Goal: Communication & Community: Answer question/provide support

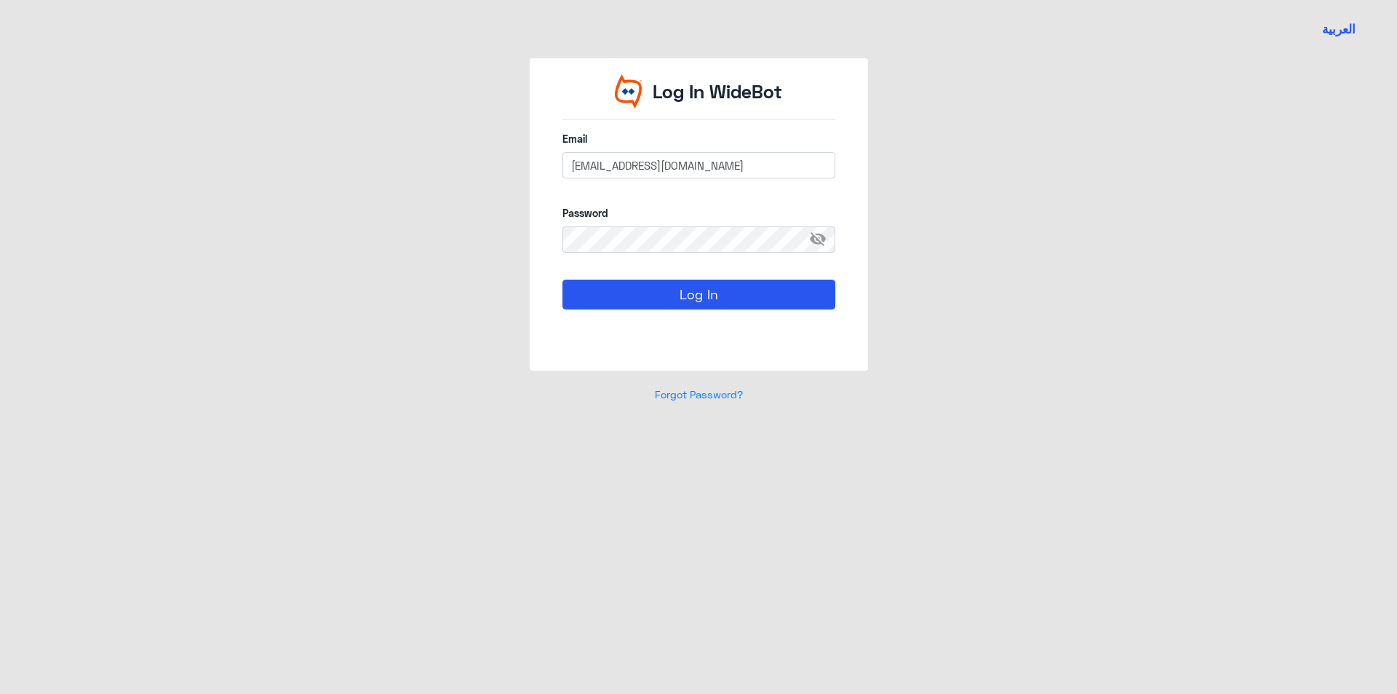
click at [807, 323] on div "Log In" at bounding box center [699, 310] width 273 height 63
click at [742, 299] on button "Log In" at bounding box center [699, 293] width 273 height 29
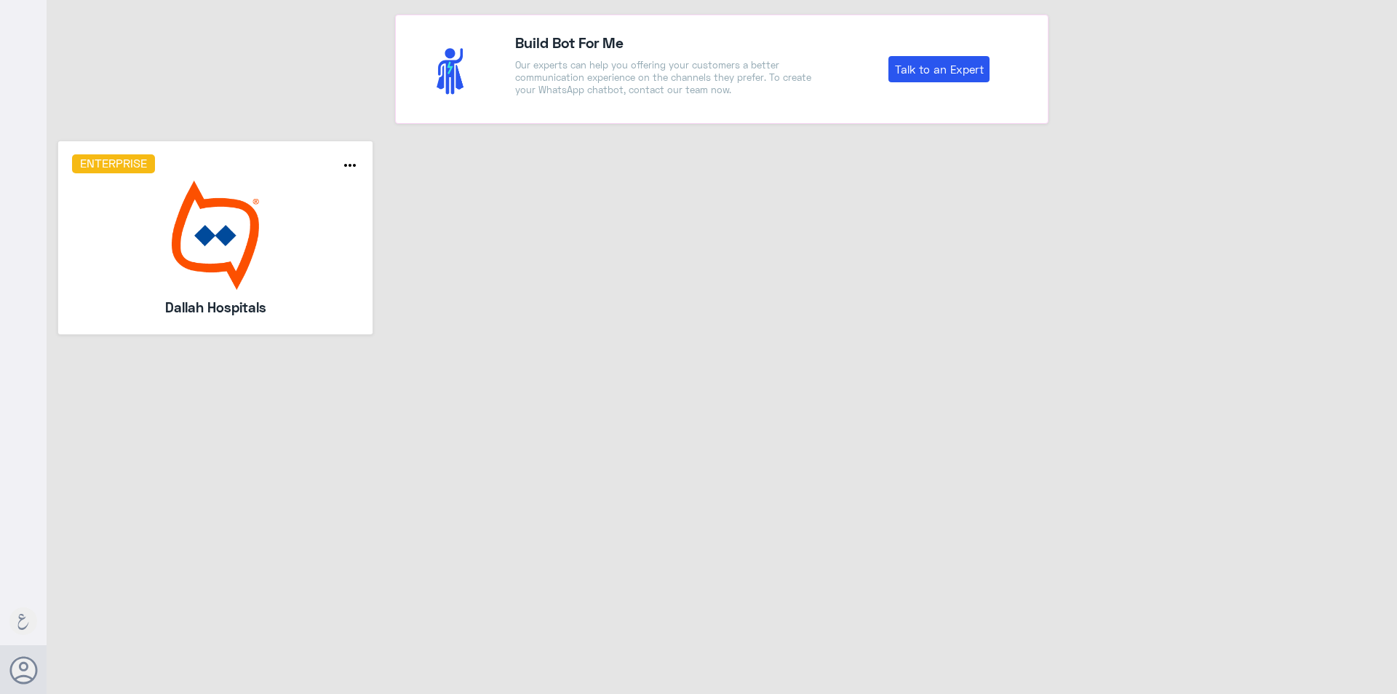
click at [276, 212] on img at bounding box center [215, 234] width 287 height 109
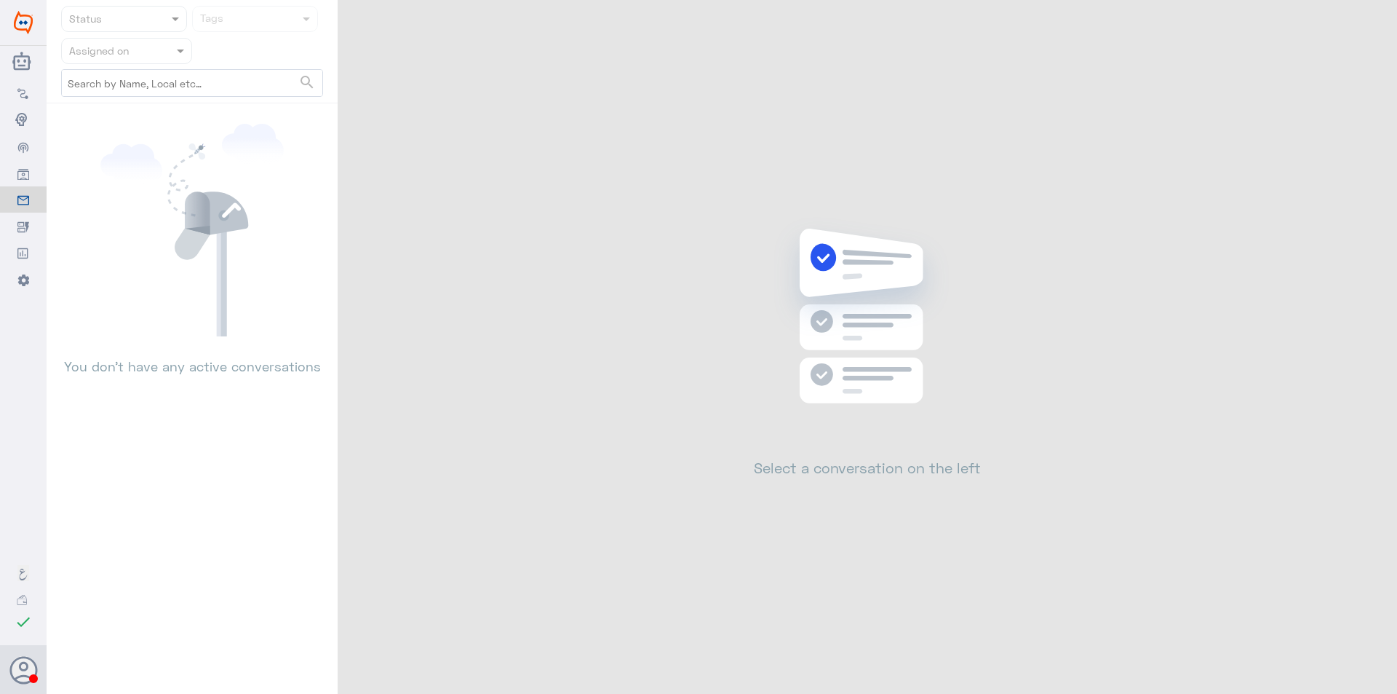
click at [134, 42] on input "text" at bounding box center [109, 50] width 80 height 17
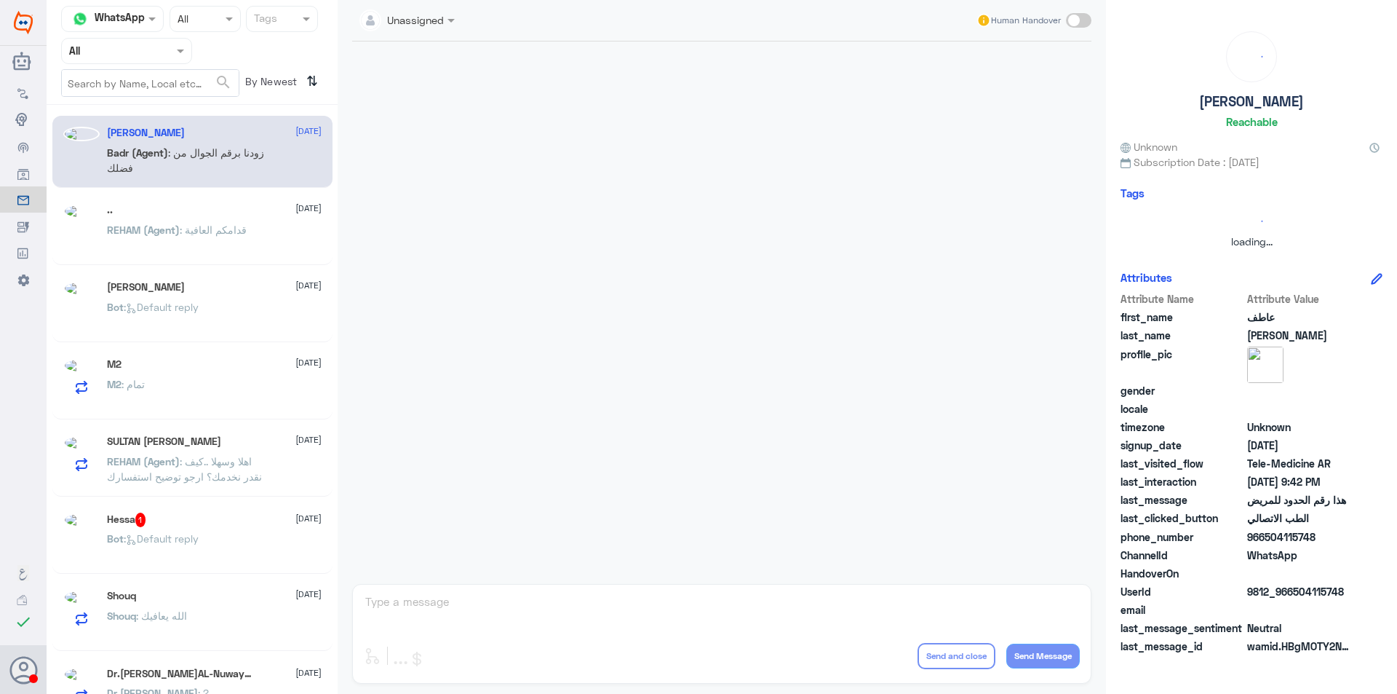
click at [164, 50] on div at bounding box center [127, 50] width 130 height 17
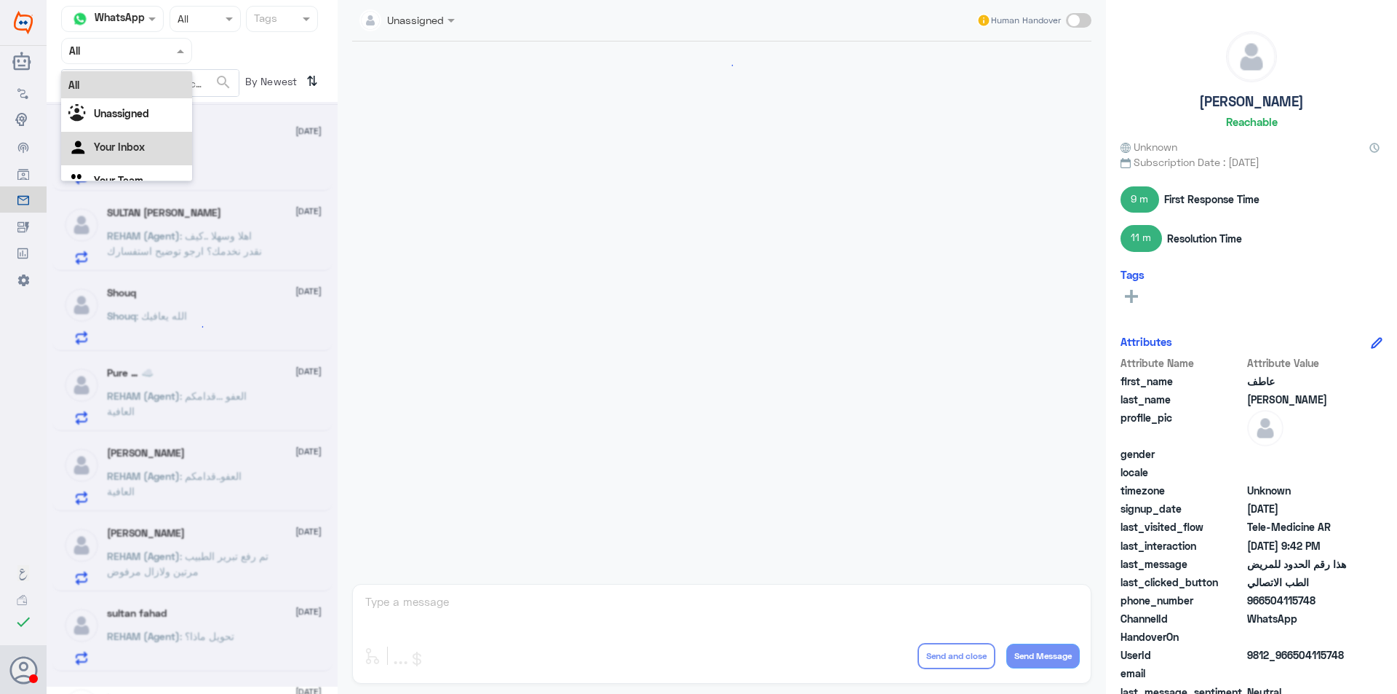
scroll to position [800, 0]
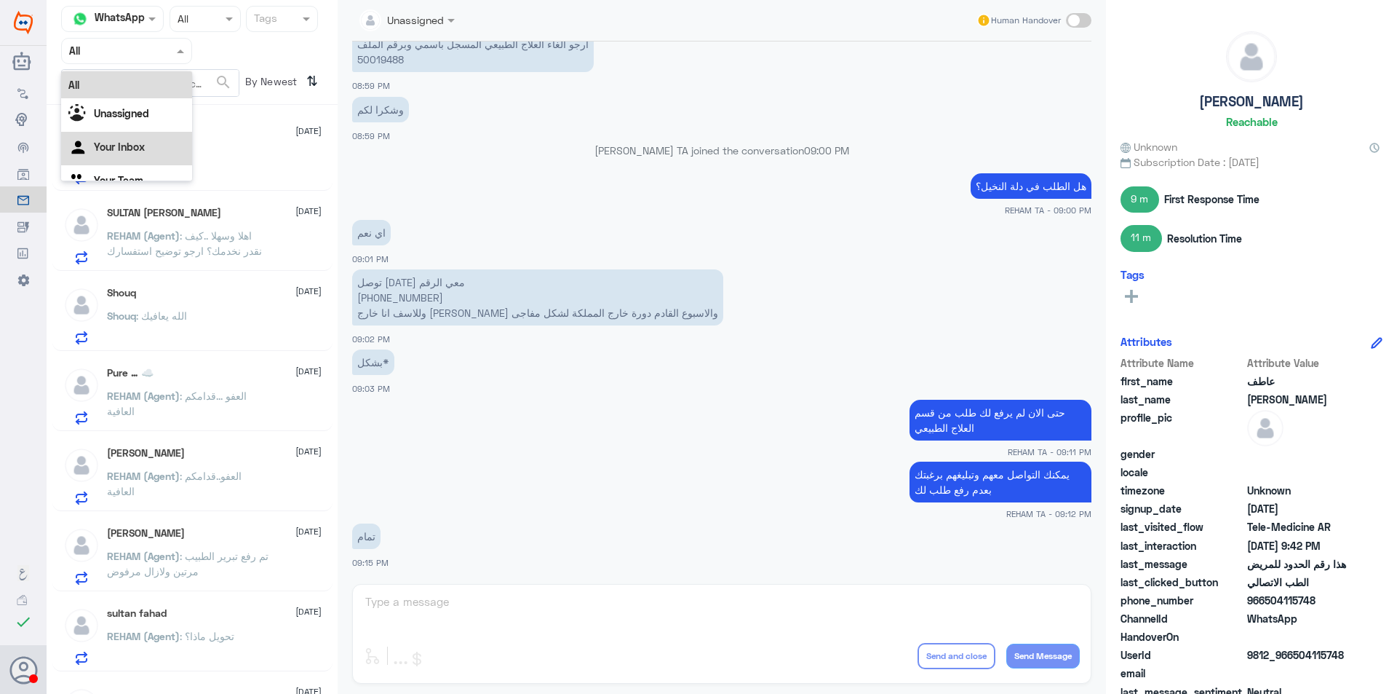
click at [151, 162] on div "Your Inbox" at bounding box center [126, 148] width 131 height 33
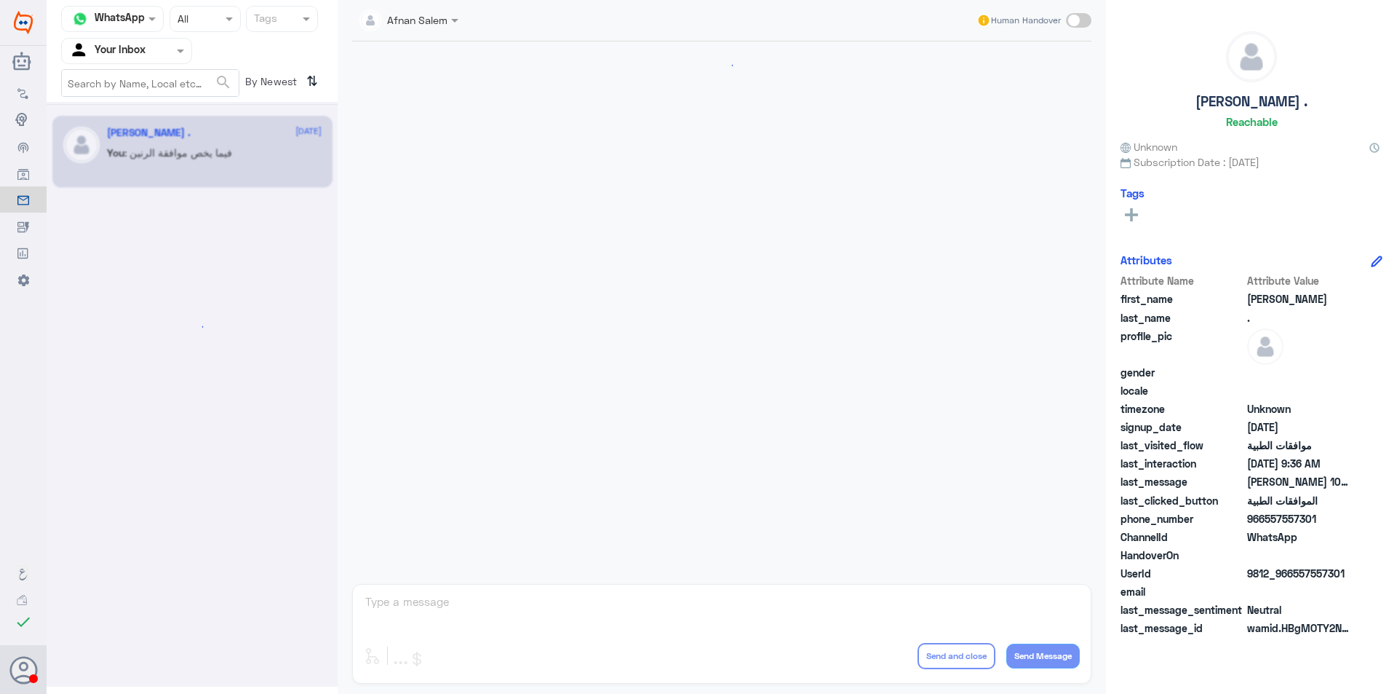
scroll to position [1512, 0]
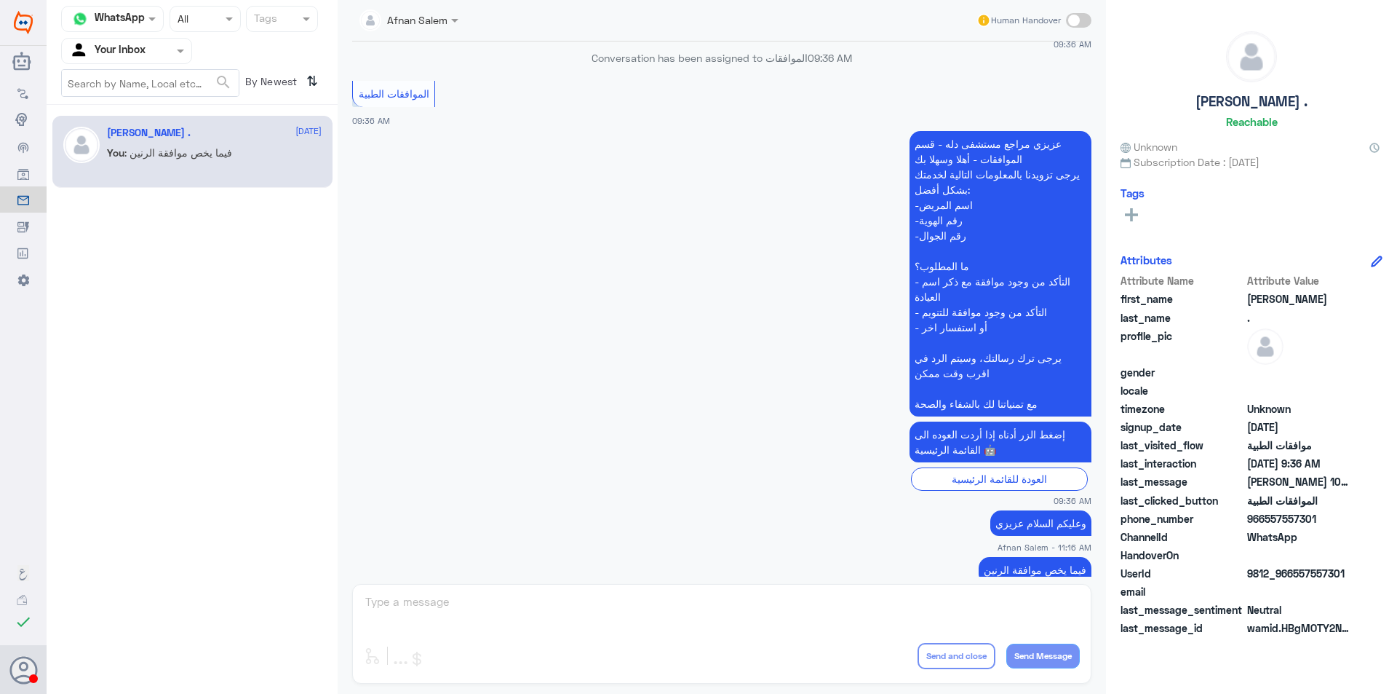
click at [164, 59] on div "Agent Filter Your Inbox" at bounding box center [117, 51] width 111 height 22
click at [167, 160] on div "Your Team" at bounding box center [126, 163] width 131 height 33
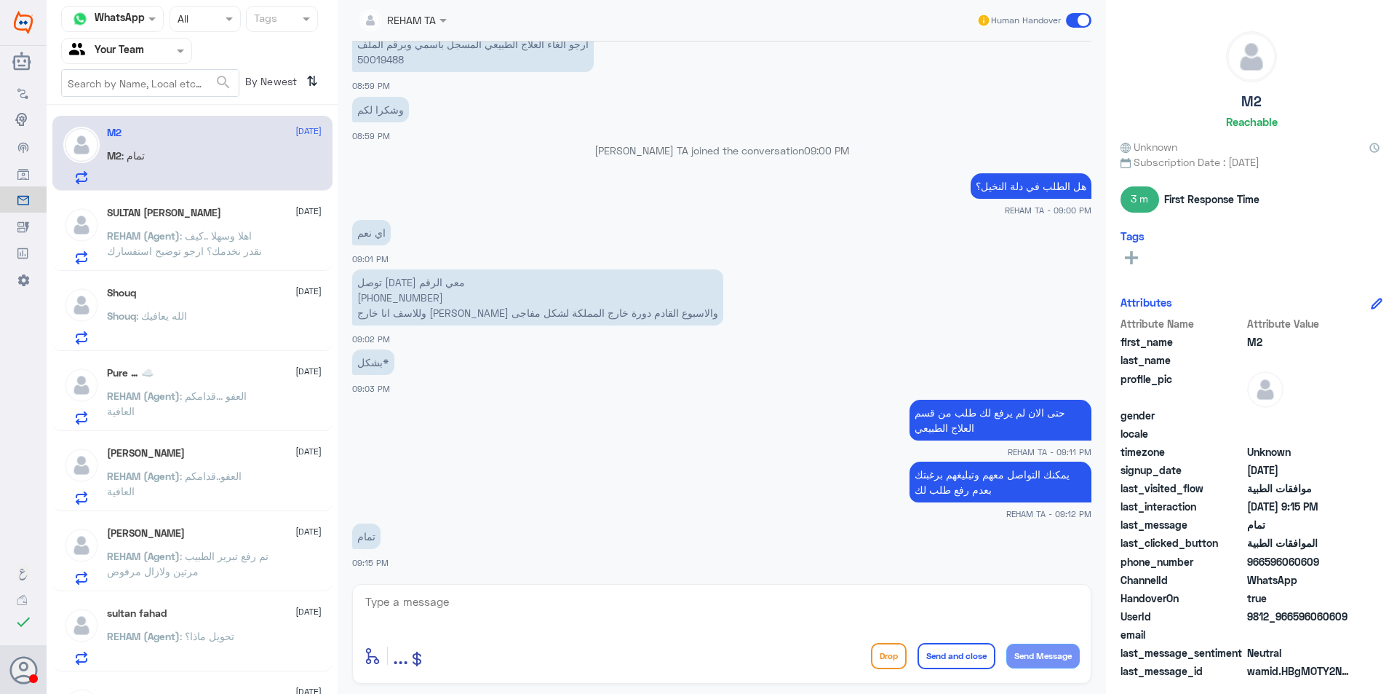
scroll to position [654, 0]
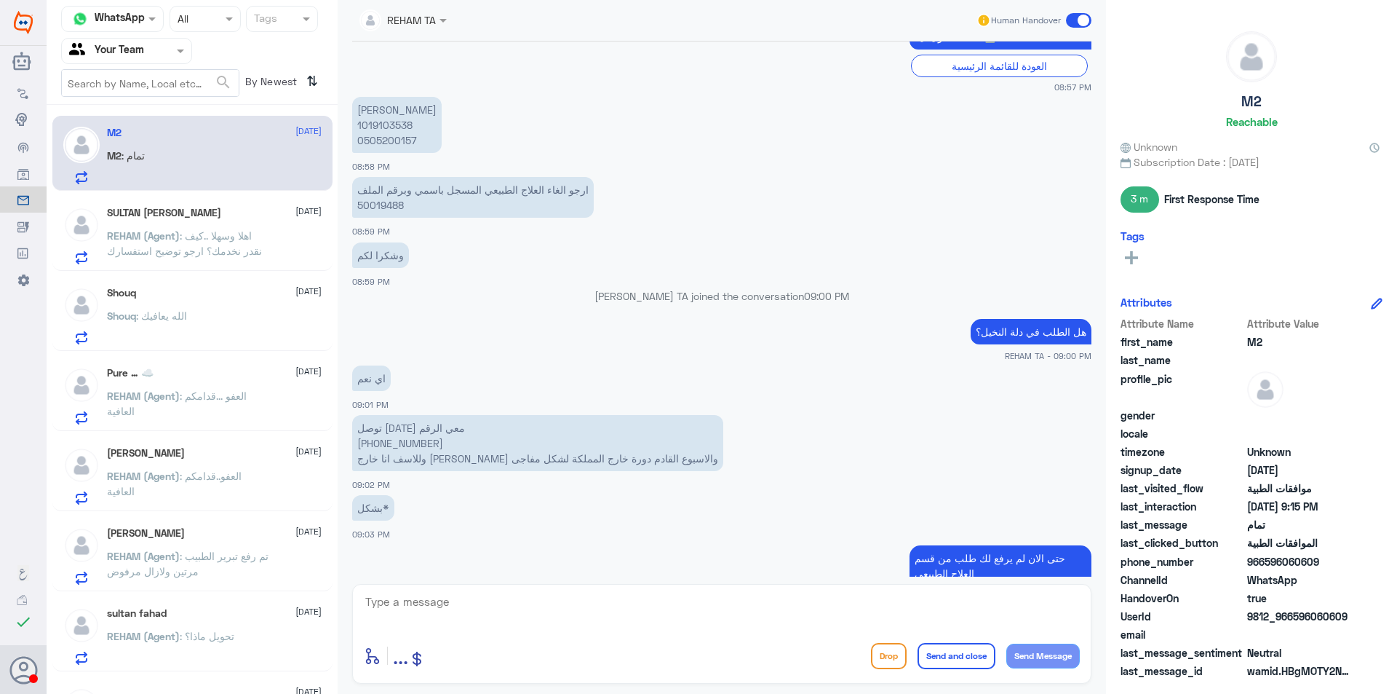
click at [381, 209] on p "ارجو الغاء العلاج الطبيعي المسجل باسمي وبرقم الملف 50019488" at bounding box center [473, 197] width 242 height 41
copy p "50019488"
click at [240, 245] on span ": اهلا وسهلا ..كيف نقدر نخدمك؟ ارجو توضيح استفسارك" at bounding box center [184, 243] width 155 height 28
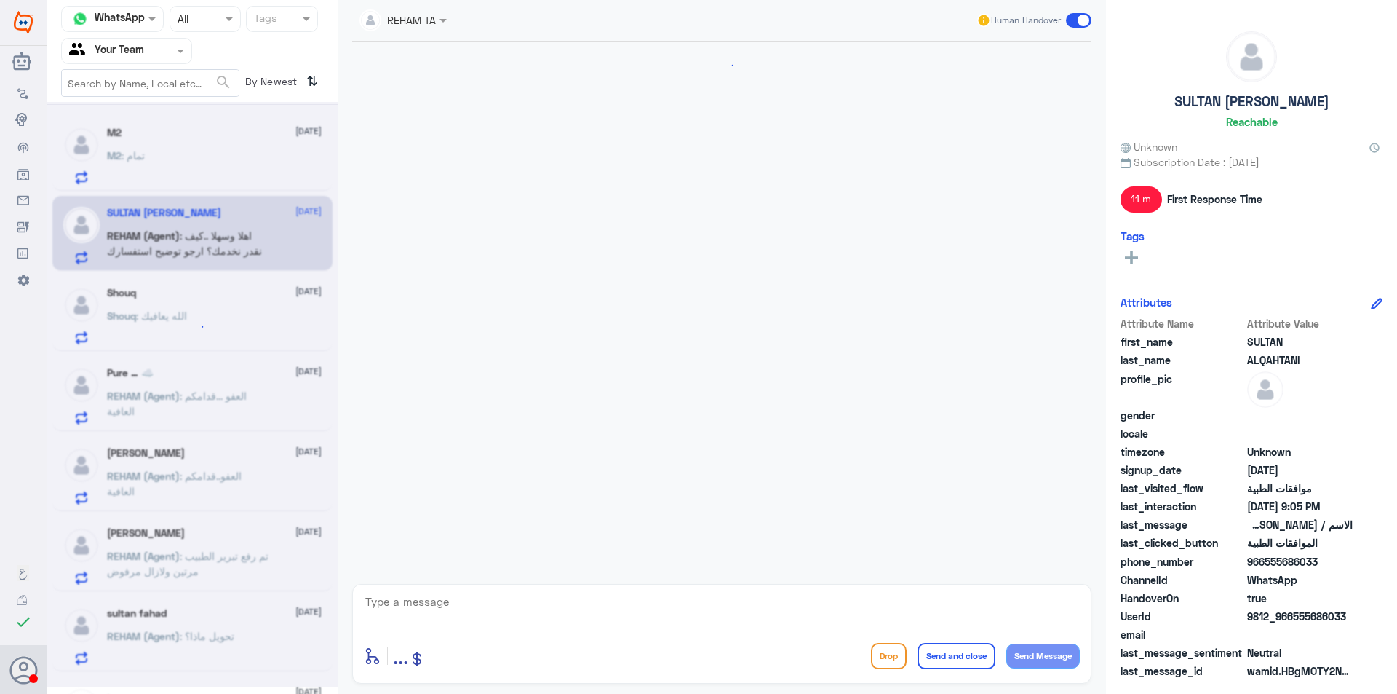
scroll to position [1384, 0]
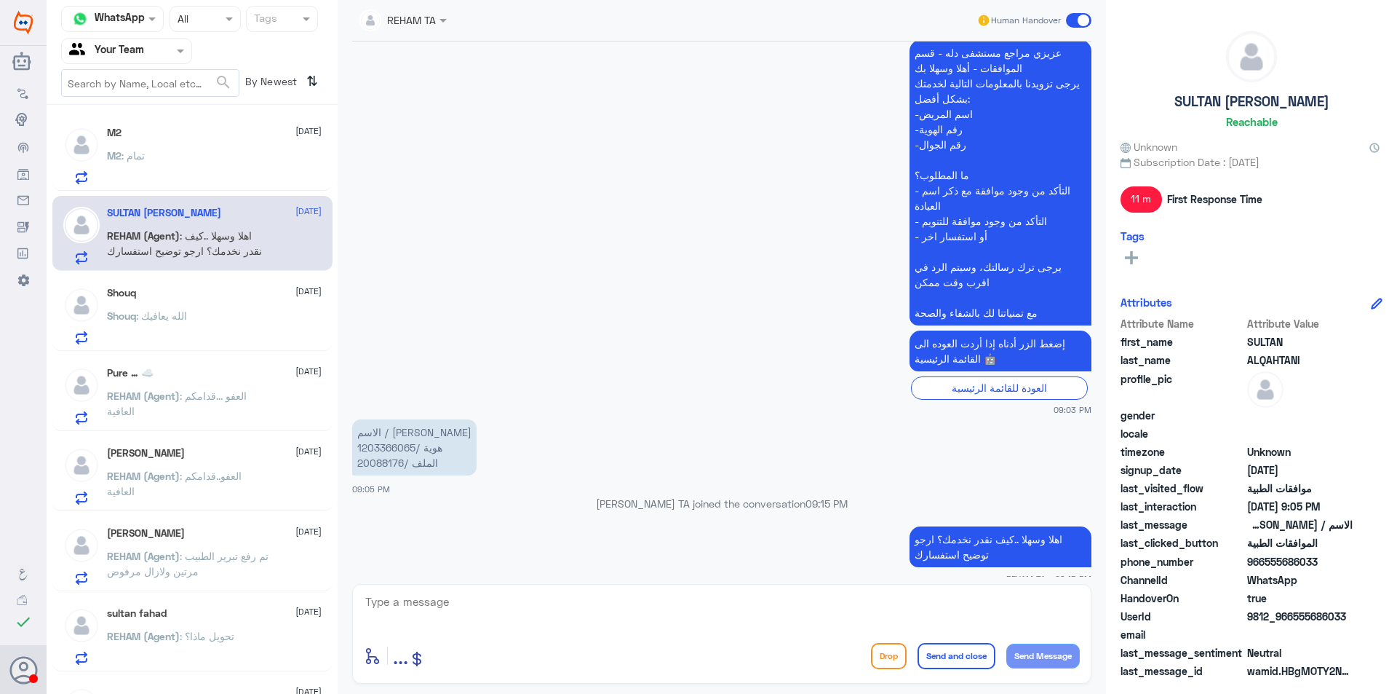
click at [193, 159] on div "M2 : تمام" at bounding box center [214, 167] width 215 height 33
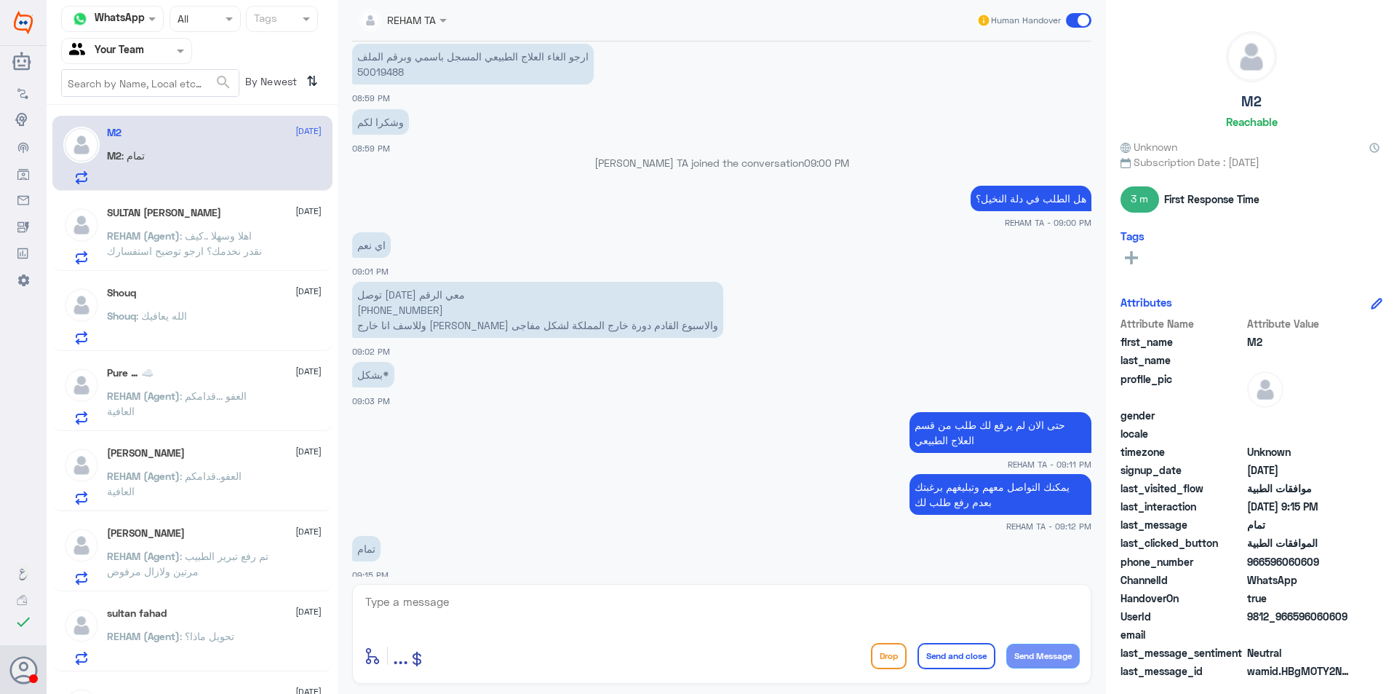
scroll to position [800, 0]
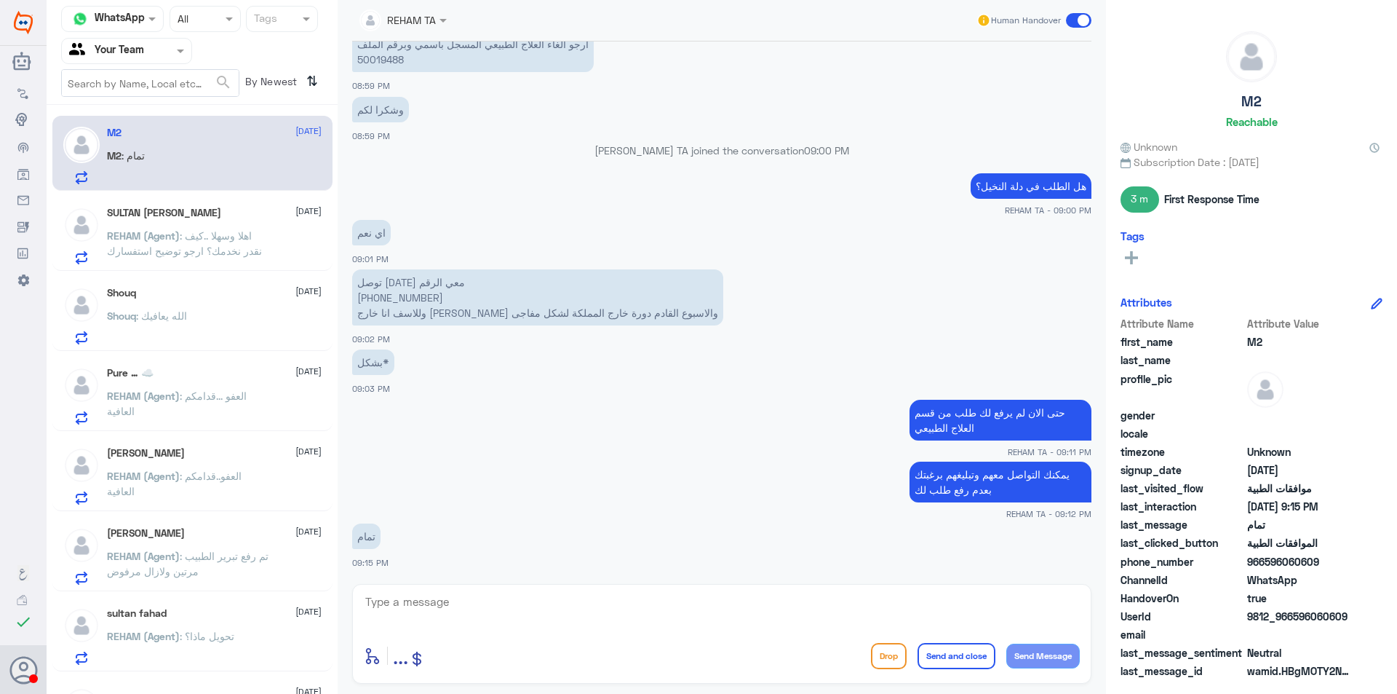
click at [175, 306] on div "Shouq [DATE] Shouq : الله يعافيك" at bounding box center [214, 315] width 215 height 57
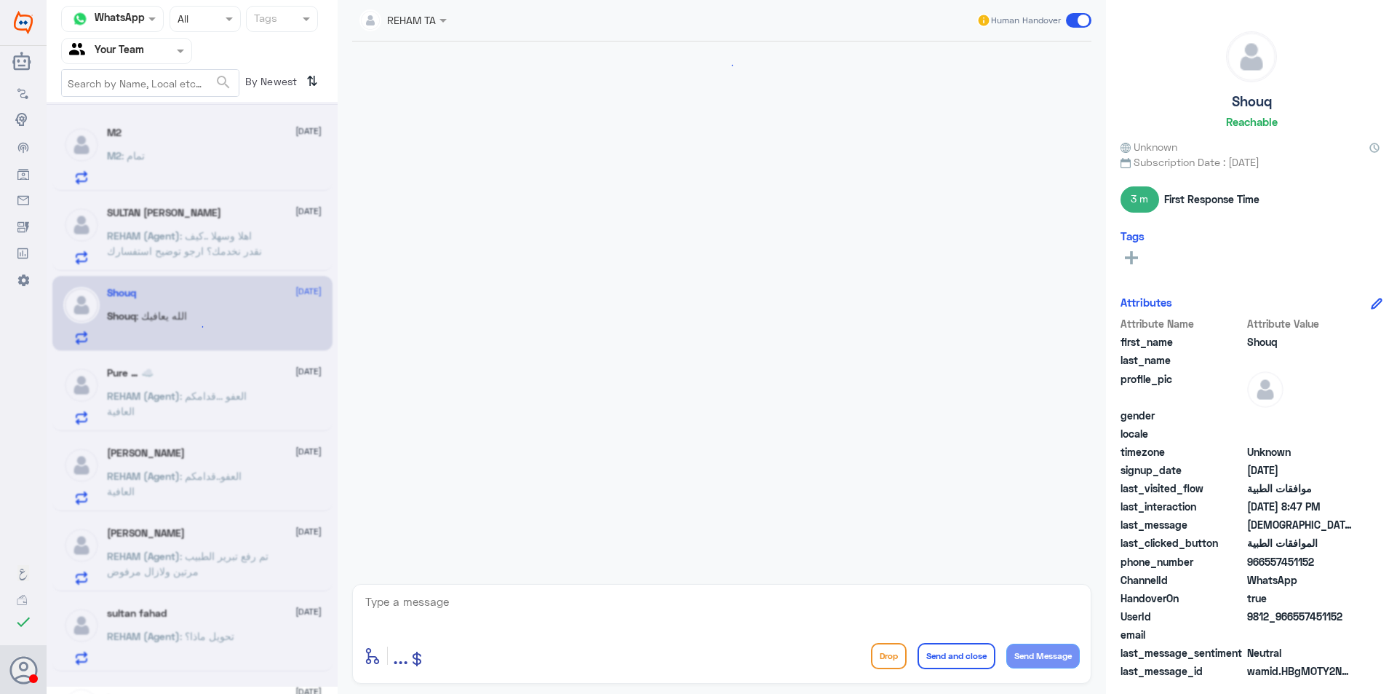
scroll to position [975, 0]
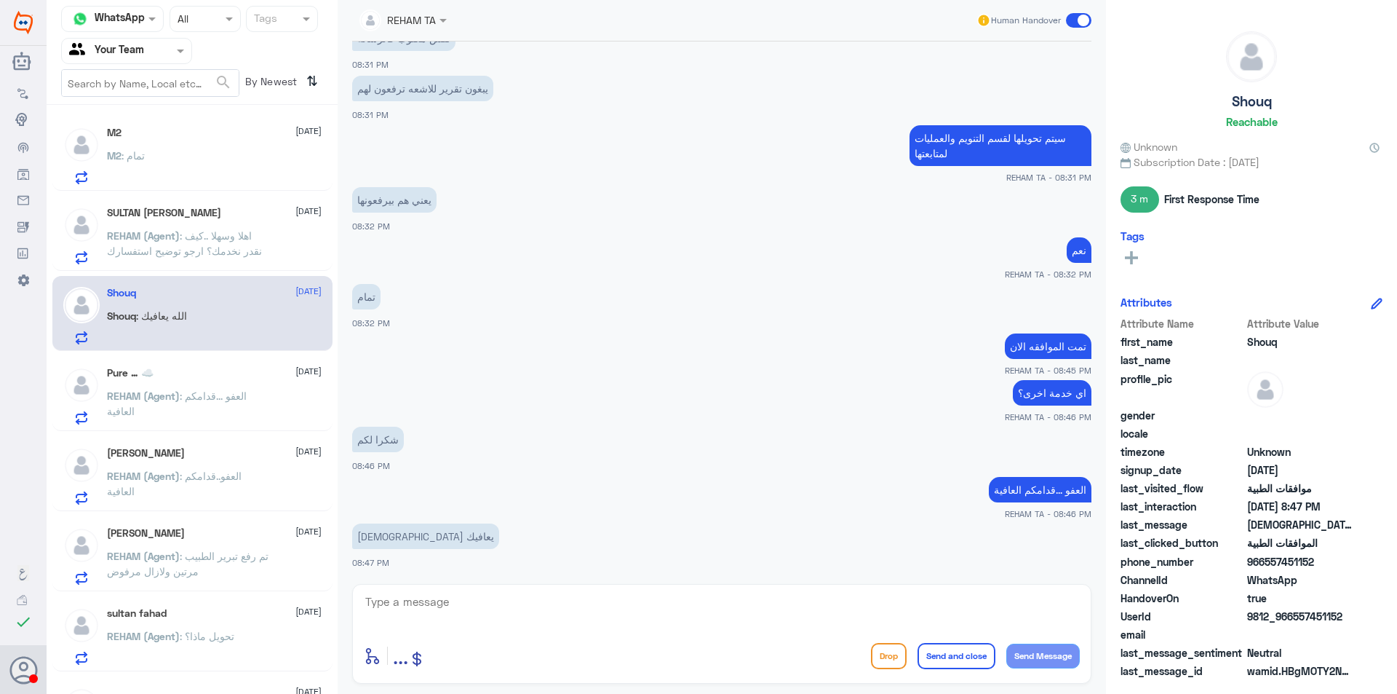
click at [223, 395] on span ": العفو ...قدامكم العافية" at bounding box center [177, 403] width 140 height 28
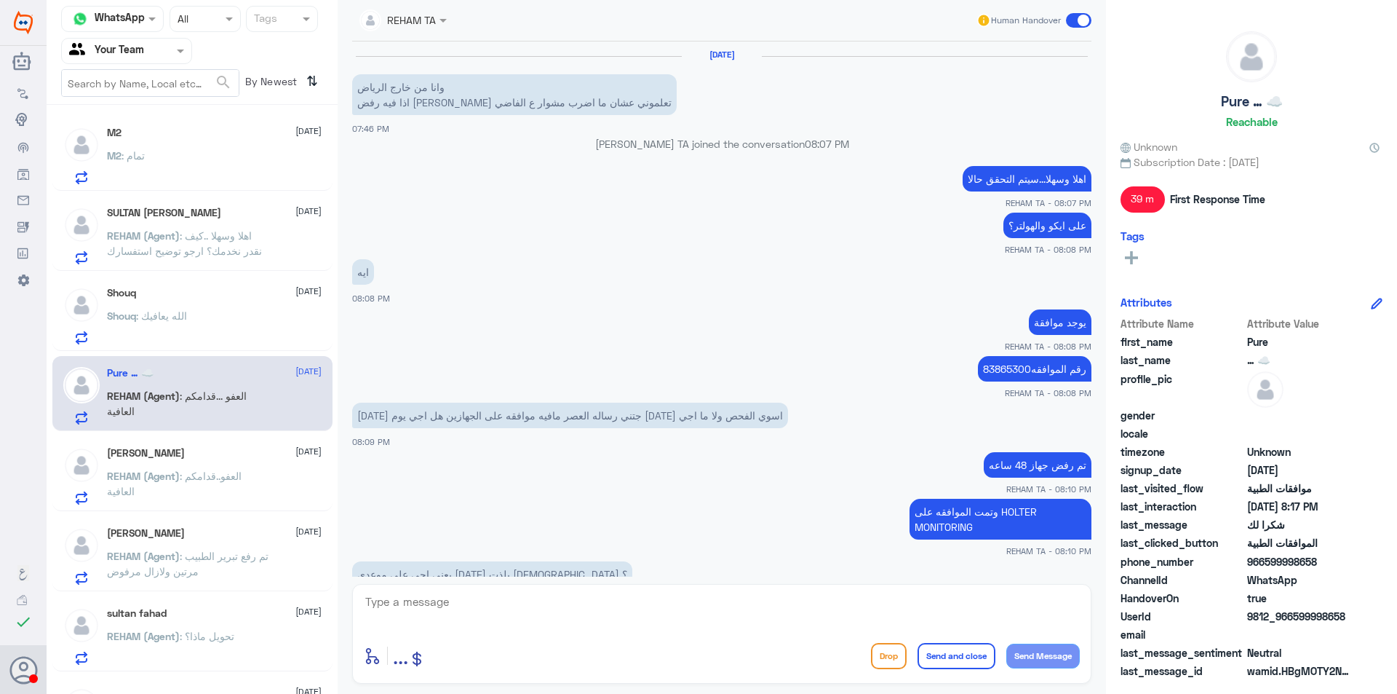
scroll to position [509, 0]
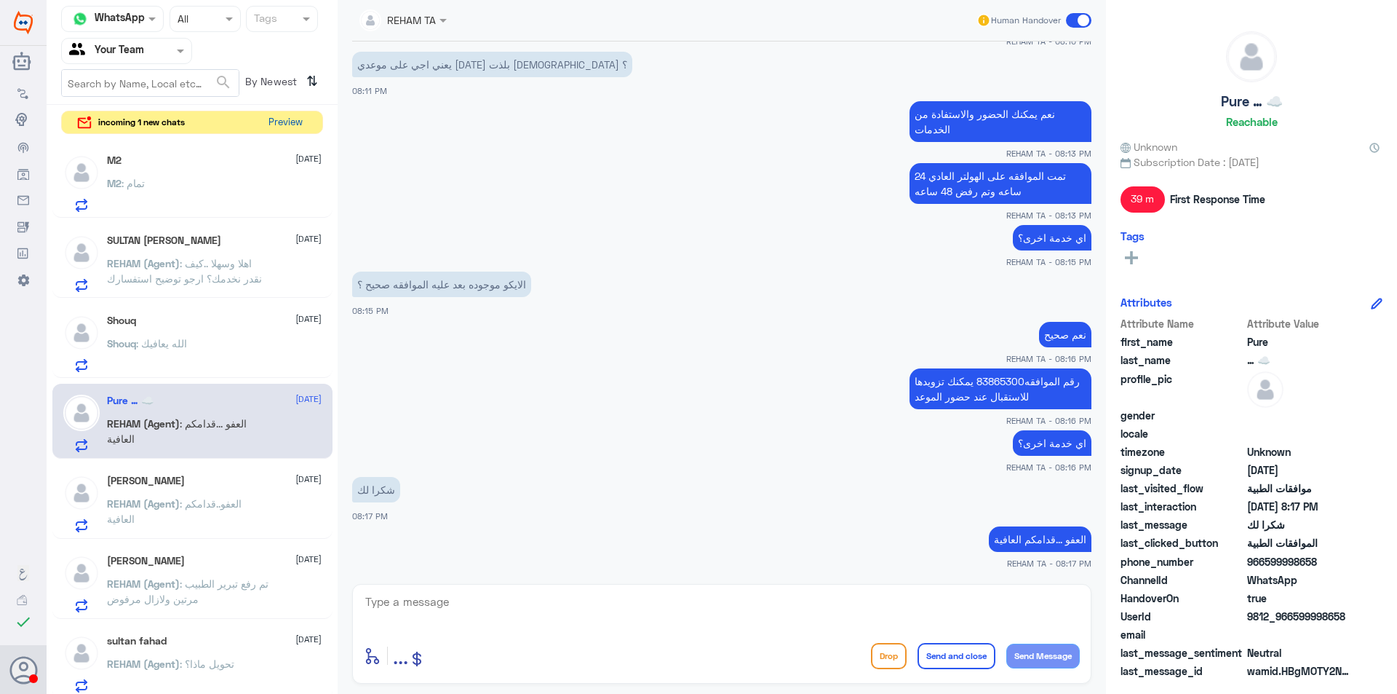
click at [301, 122] on button "Preview" at bounding box center [285, 122] width 45 height 23
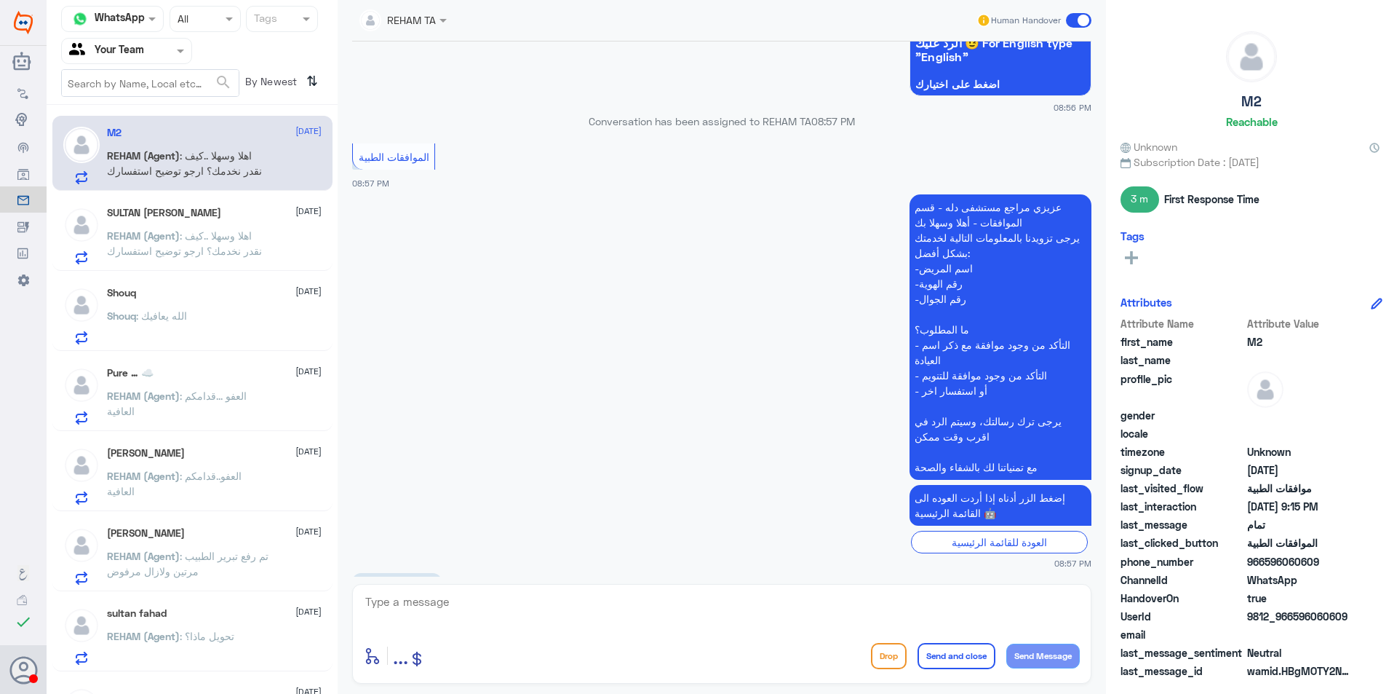
scroll to position [800, 0]
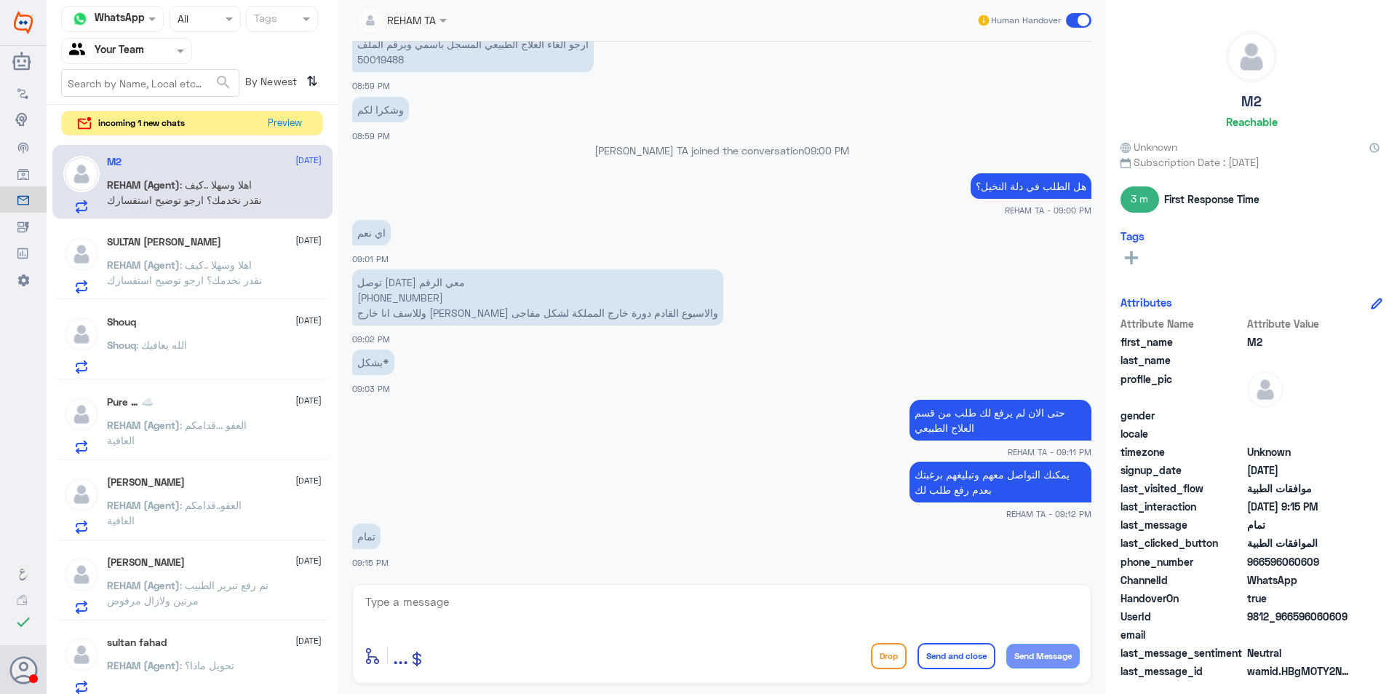
drag, startPoint x: 590, startPoint y: 722, endPoint x: 533, endPoint y: 722, distance: 56.8
drag, startPoint x: 533, startPoint y: 722, endPoint x: 173, endPoint y: 267, distance: 580.3
click at [173, 267] on span "REHAM (Agent)" at bounding box center [143, 264] width 73 height 12
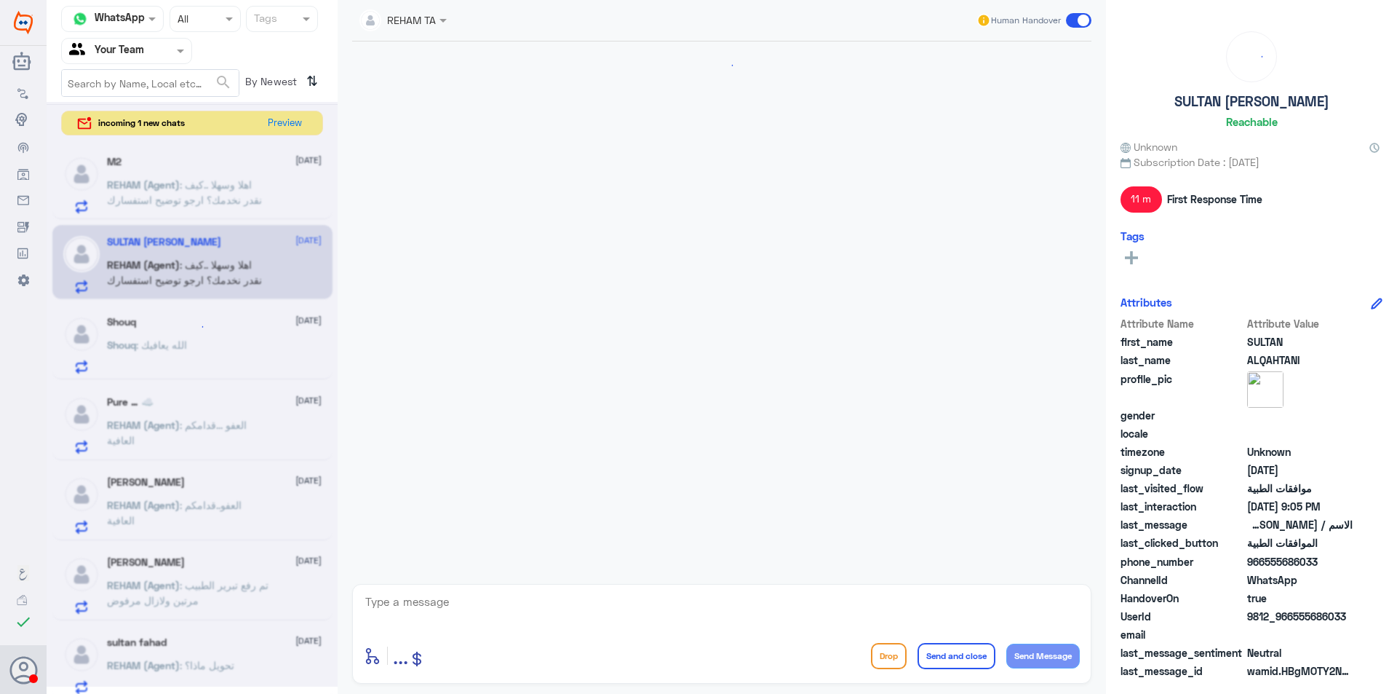
scroll to position [1384, 0]
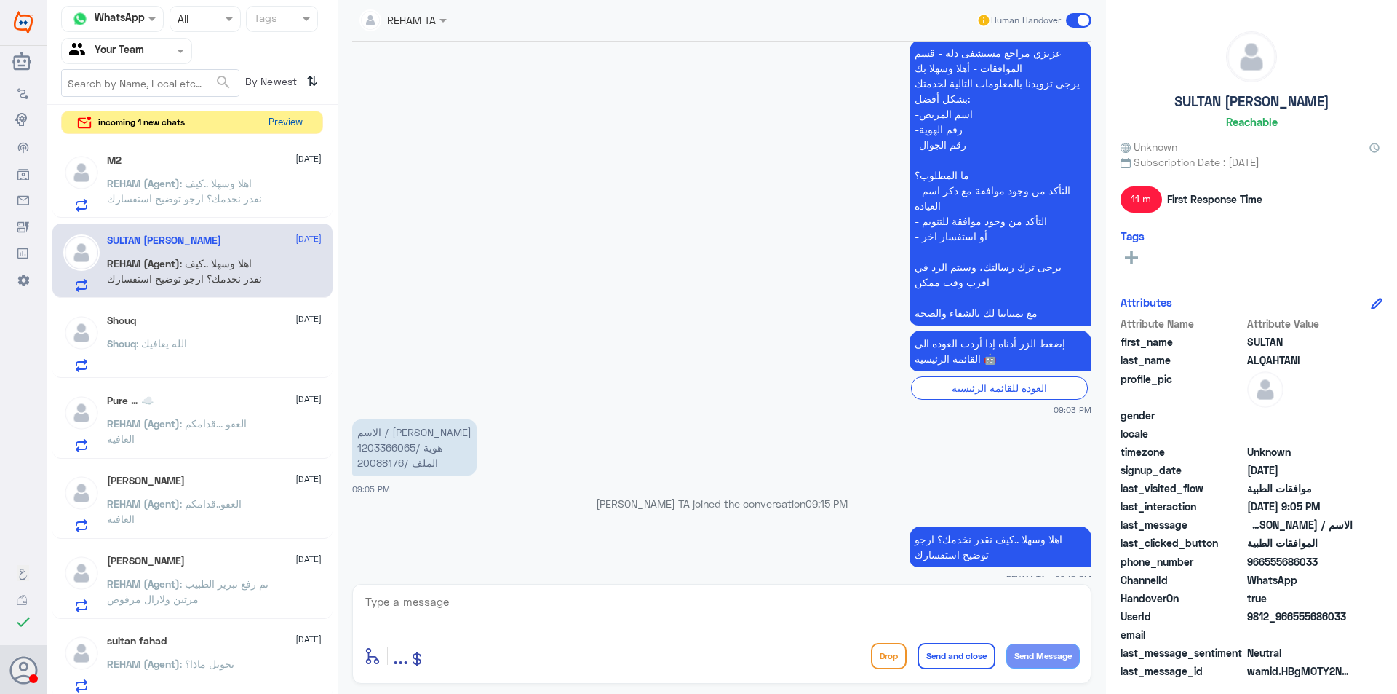
click at [277, 124] on button "Preview" at bounding box center [285, 122] width 45 height 23
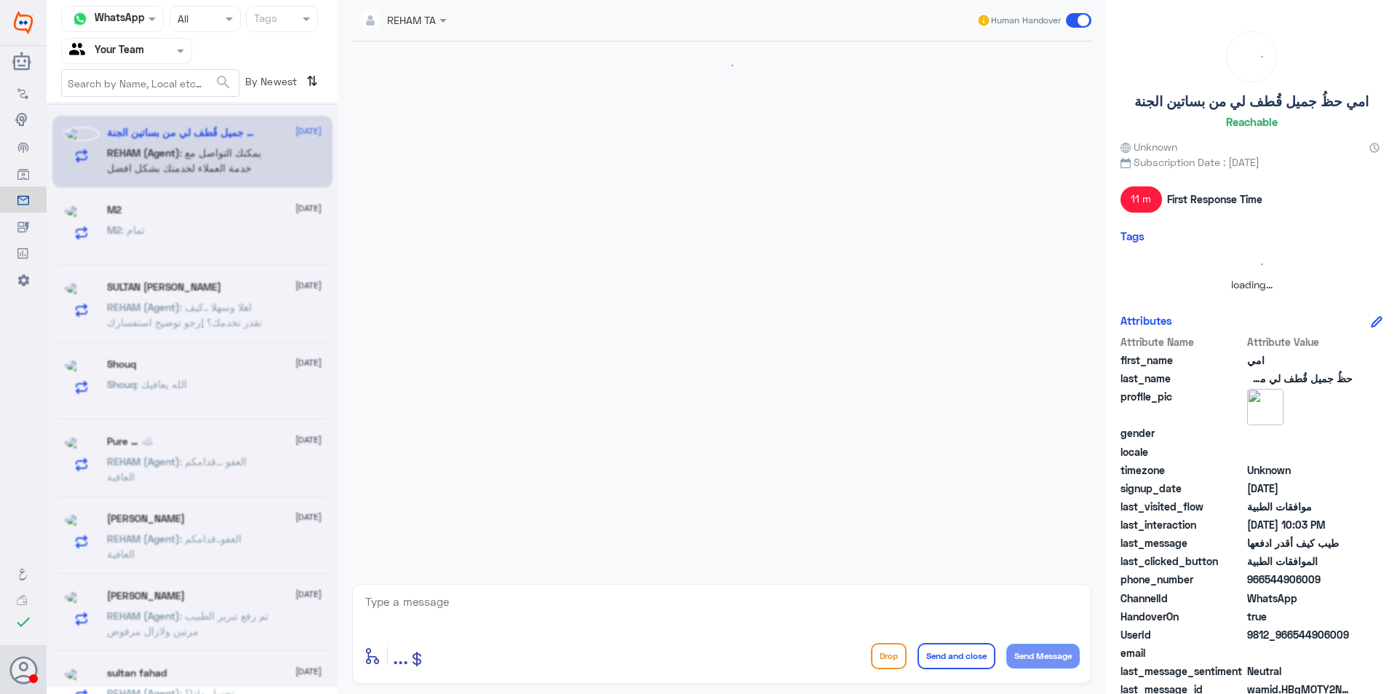
scroll to position [590, 0]
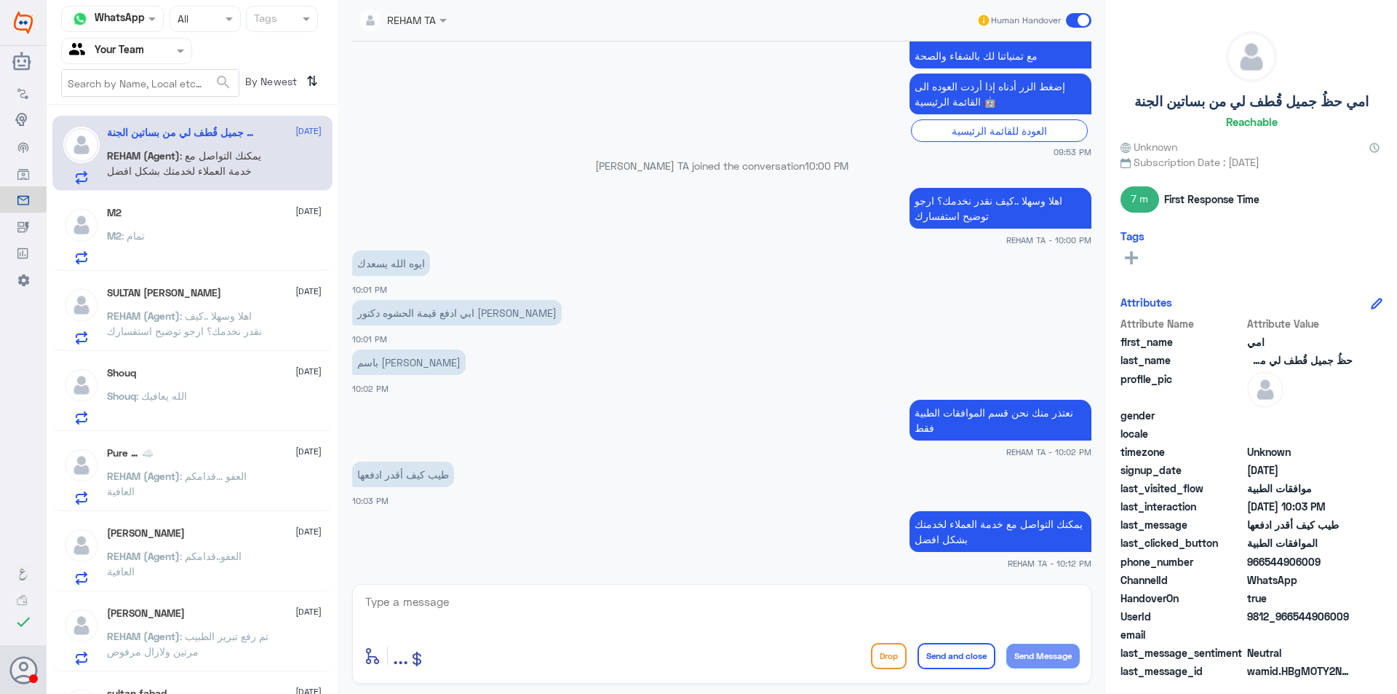
click at [183, 245] on div "M2 : تمام" at bounding box center [214, 247] width 215 height 33
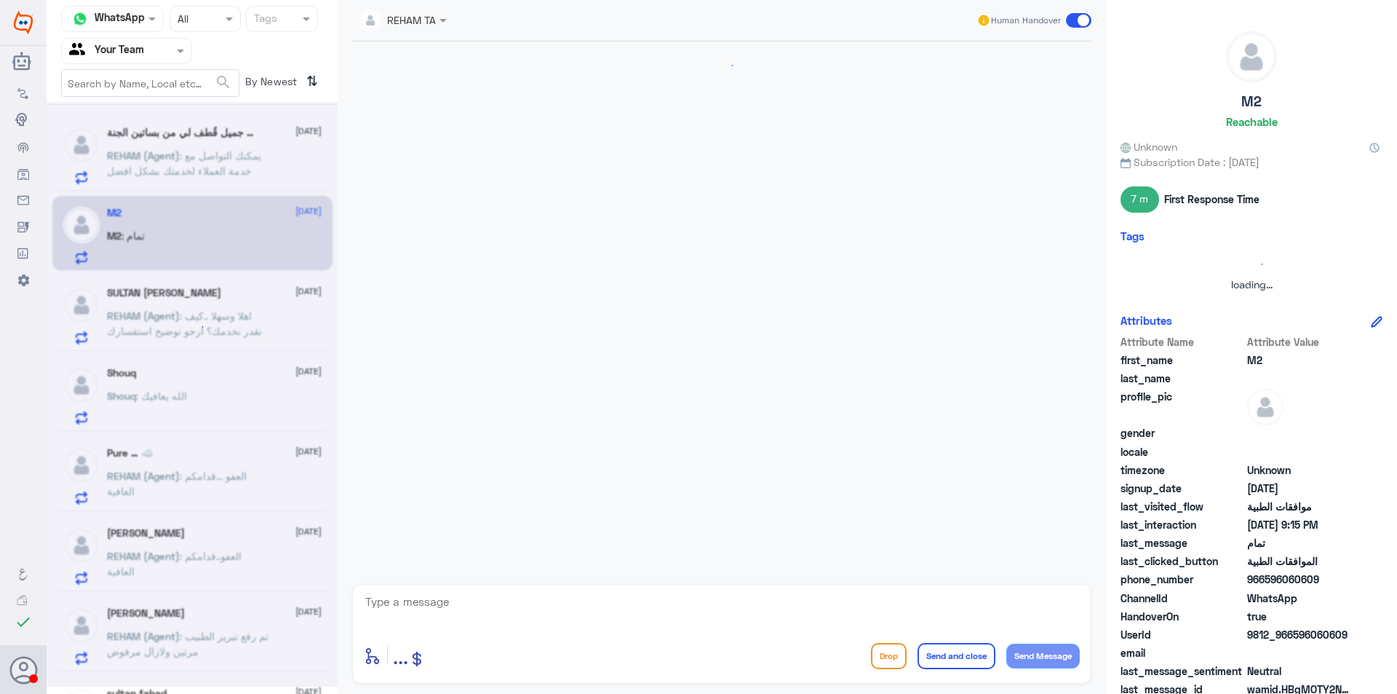
scroll to position [800, 0]
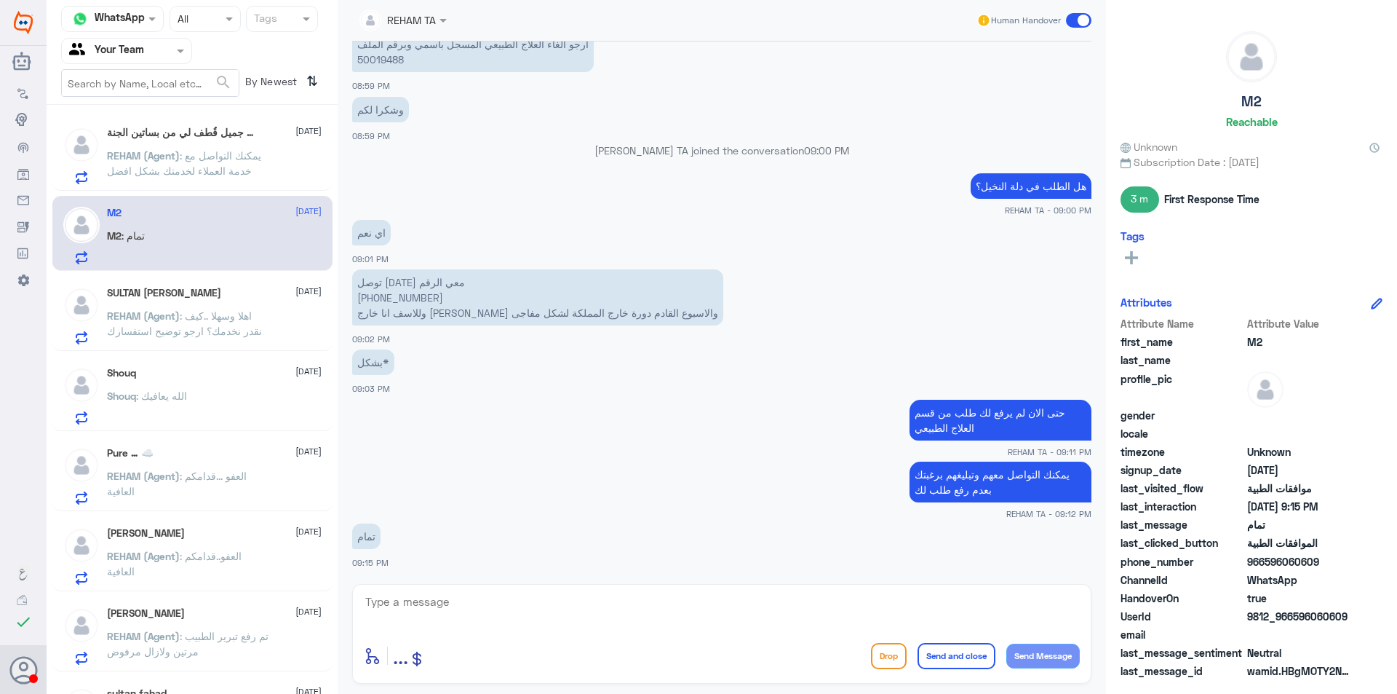
click at [79, 643] on img at bounding box center [81, 625] width 36 height 36
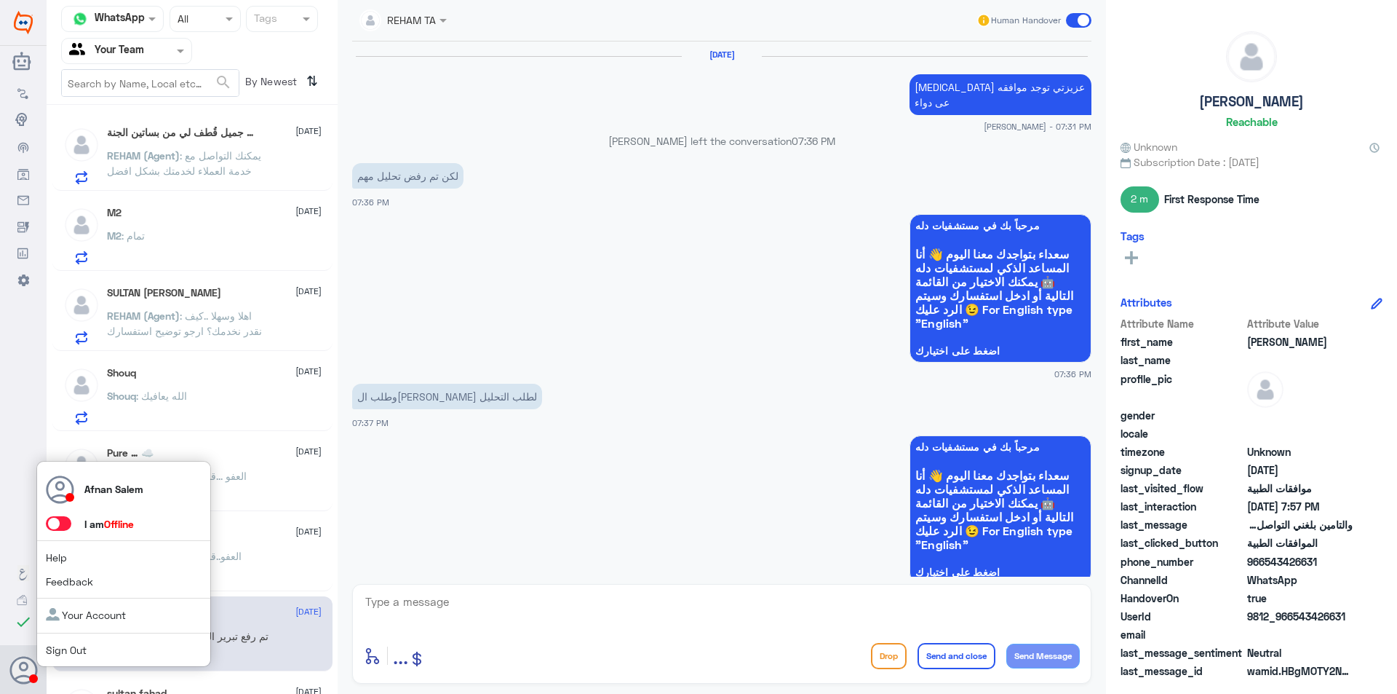
scroll to position [1069, 0]
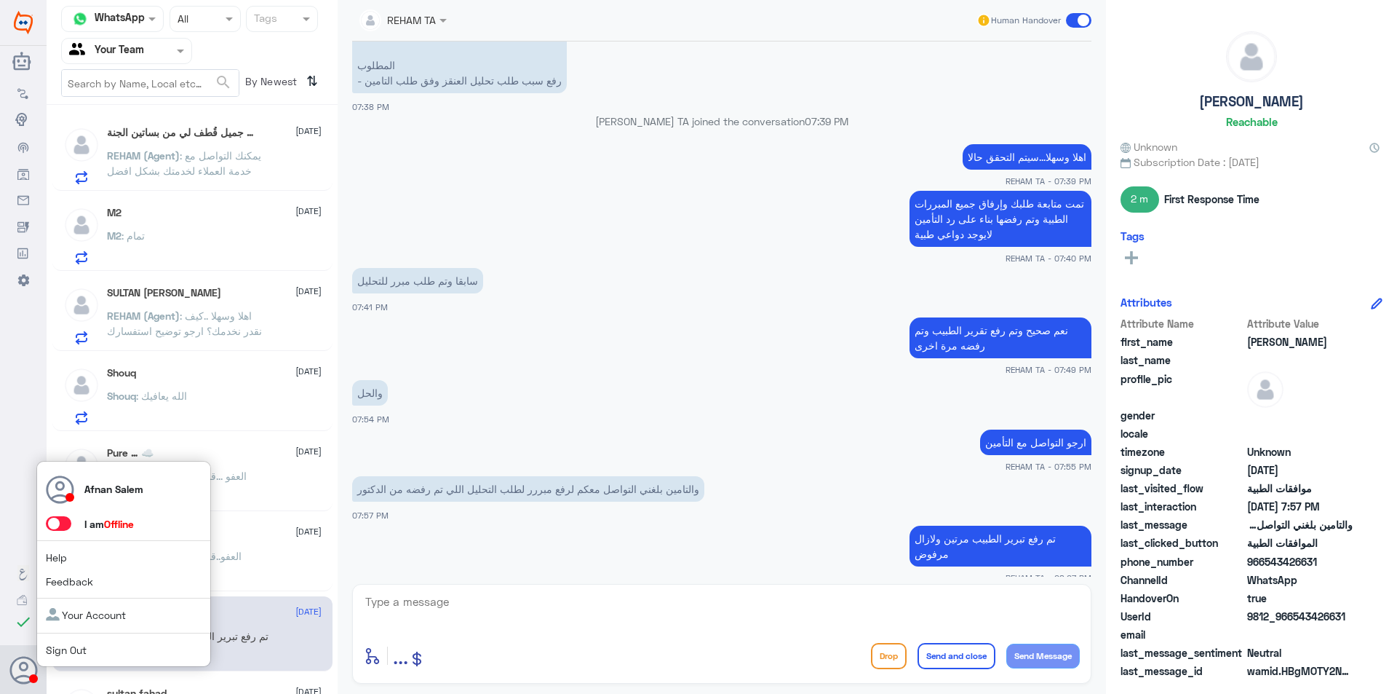
click at [25, 675] on use at bounding box center [24, 670] width 28 height 28
click at [72, 658] on div "Afnan Salem I am Offline Help Feedback Your Account Sign Out" at bounding box center [123, 564] width 175 height 207
click at [72, 651] on link "Sign Out" at bounding box center [66, 649] width 41 height 12
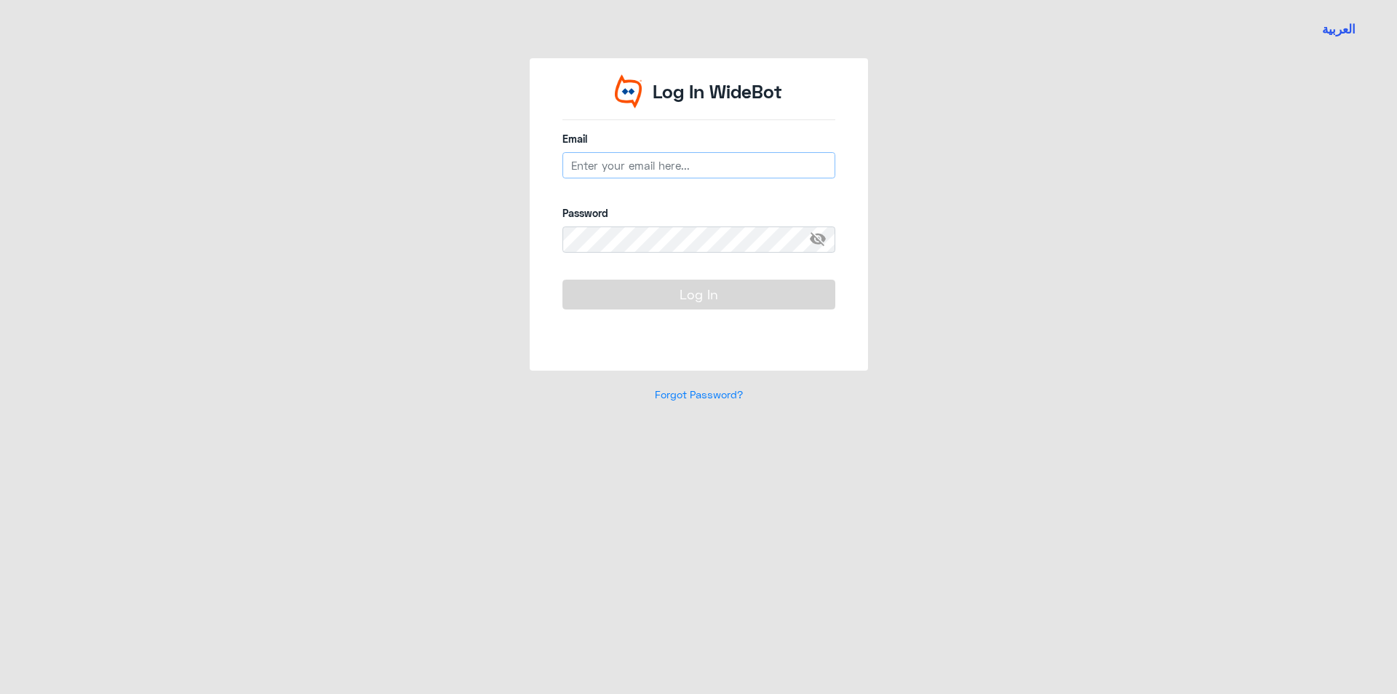
type input "[EMAIL_ADDRESS][DOMAIN_NAME]"
